Goal: Check status

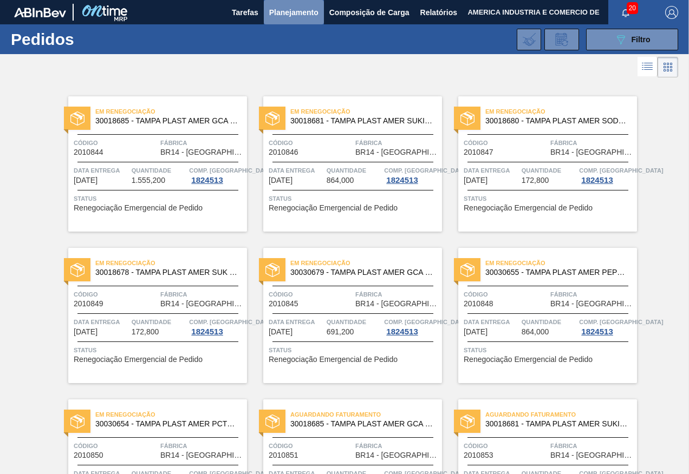
click at [272, 4] on button "Planejamento" at bounding box center [294, 12] width 60 height 24
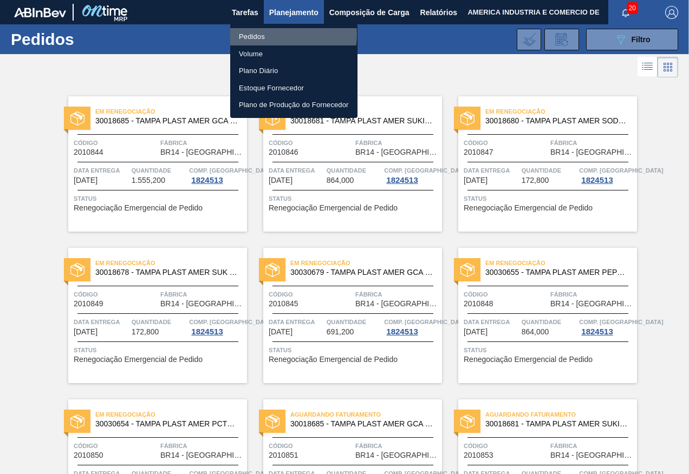
click at [273, 35] on li "Pedidos" at bounding box center [293, 36] width 127 height 17
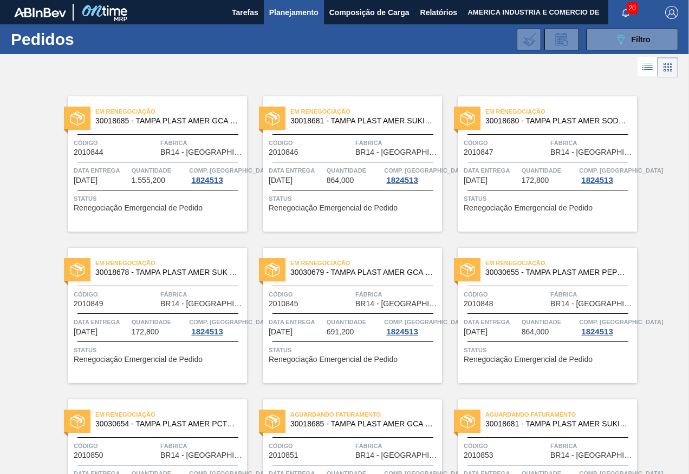
click at [136, 200] on span "Status" at bounding box center [159, 198] width 171 height 11
click at [31, 285] on div "Em renegociação 30018685 - TAMPA PLAST AMER GCA S/LINER Código 2010844 Fábrica …" at bounding box center [344, 383] width 689 height 606
click at [15, 200] on div "Em renegociação 30018685 - TAMPA PLAST AMER GCA S/LINER Código 2010844 Fábrica …" at bounding box center [344, 383] width 689 height 606
